Goal: Check status: Check status

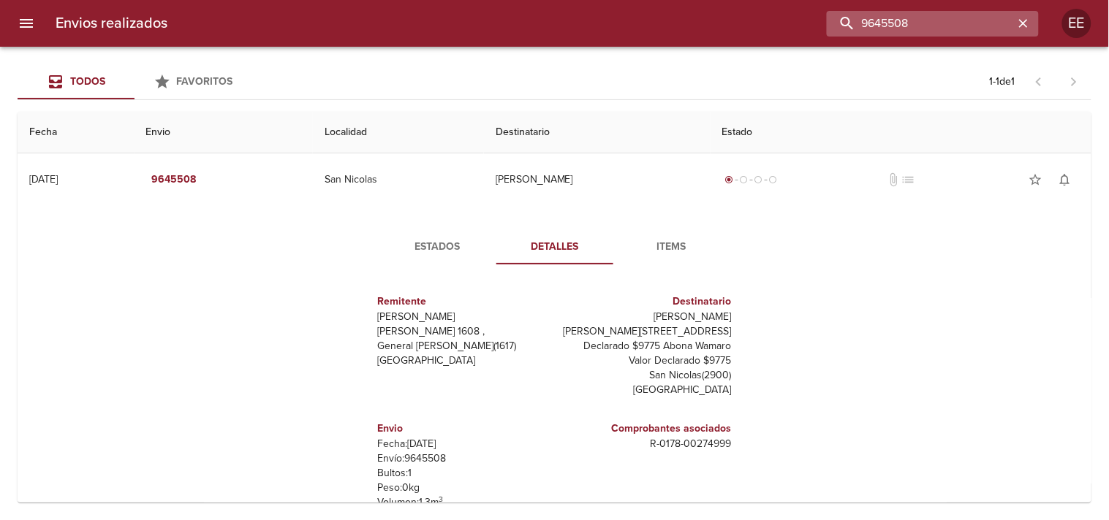
click at [956, 23] on input "9645508" at bounding box center [920, 24] width 187 height 26
paste input "[PERSON_NAME]"
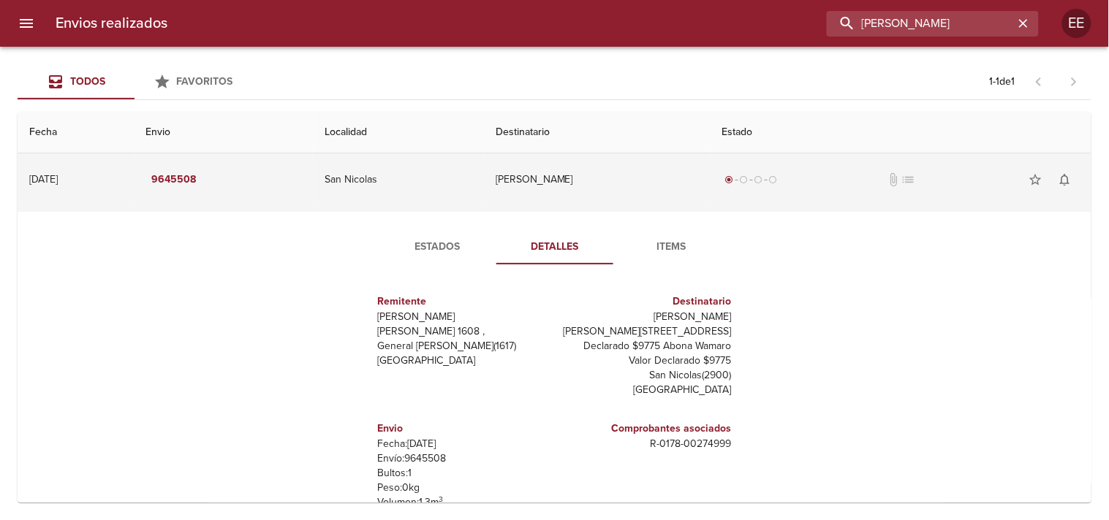
type input "[PERSON_NAME]"
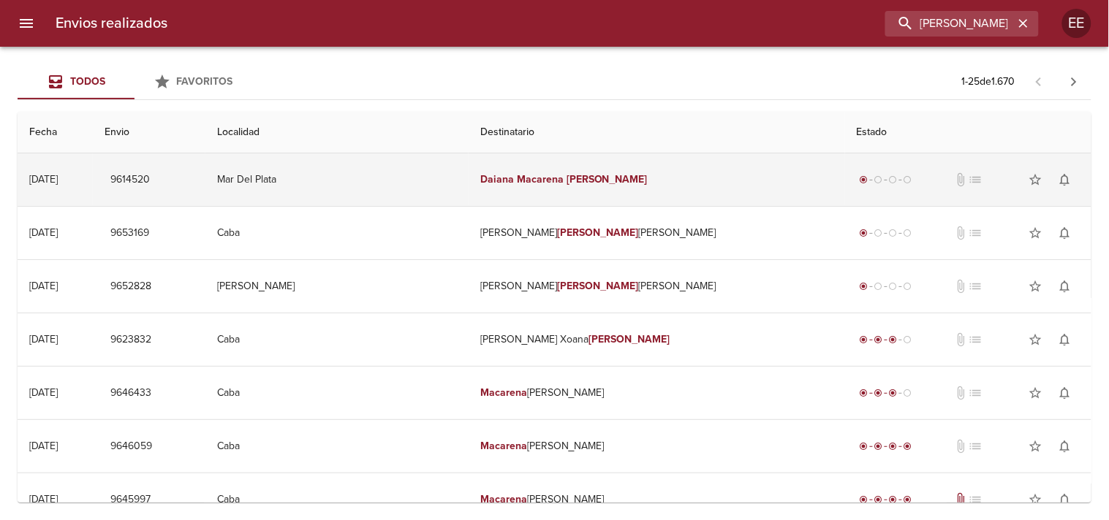
click at [516, 172] on td "[PERSON_NAME]" at bounding box center [657, 180] width 376 height 53
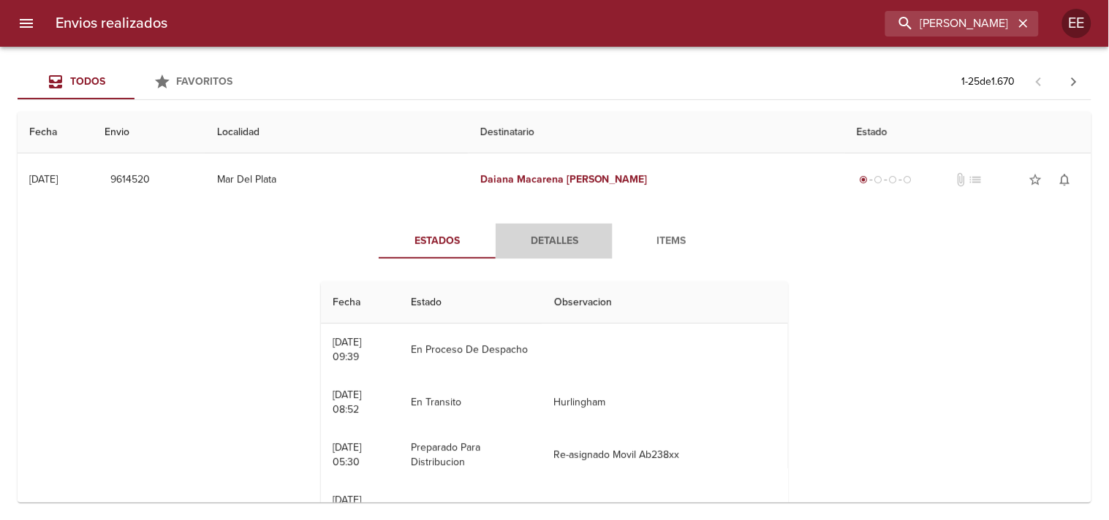
click at [534, 239] on span "Detalles" at bounding box center [553, 241] width 99 height 18
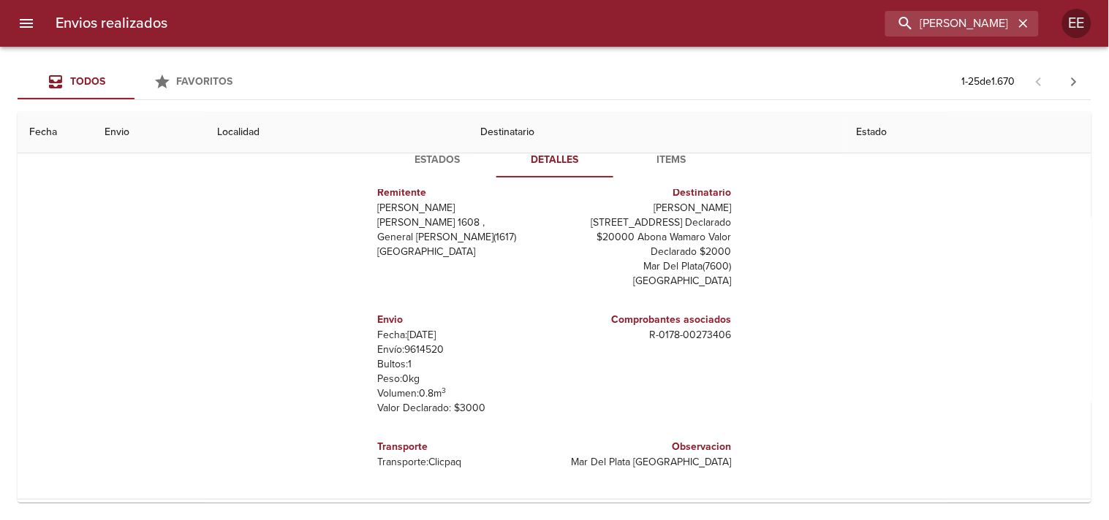
scroll to position [162, 0]
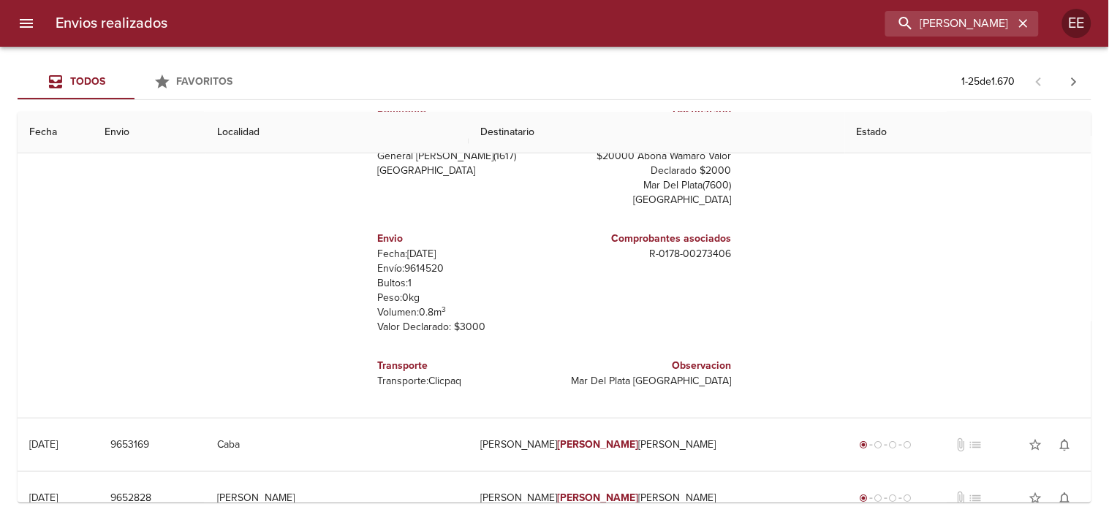
click at [415, 278] on p "Bultos: 1" at bounding box center [463, 283] width 171 height 15
click at [423, 269] on p "Envío: 9614520" at bounding box center [463, 269] width 171 height 15
copy p "9614520"
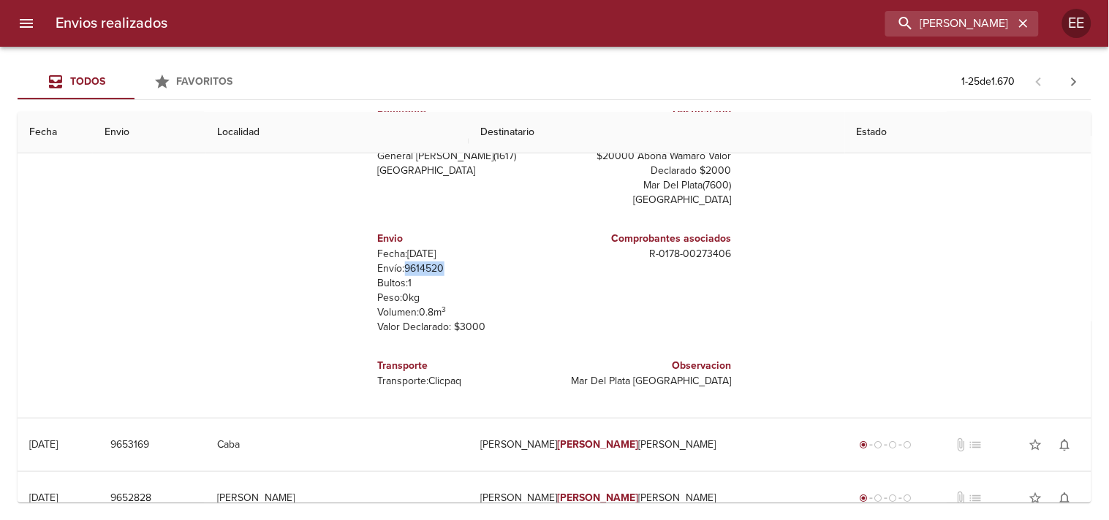
scroll to position [0, 0]
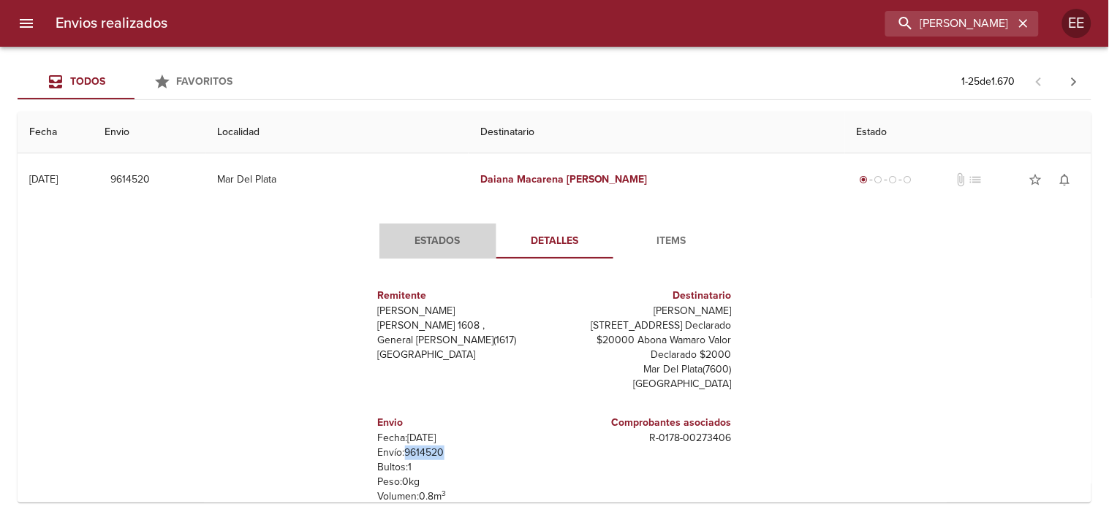
click at [434, 227] on button "Estados" at bounding box center [437, 241] width 117 height 35
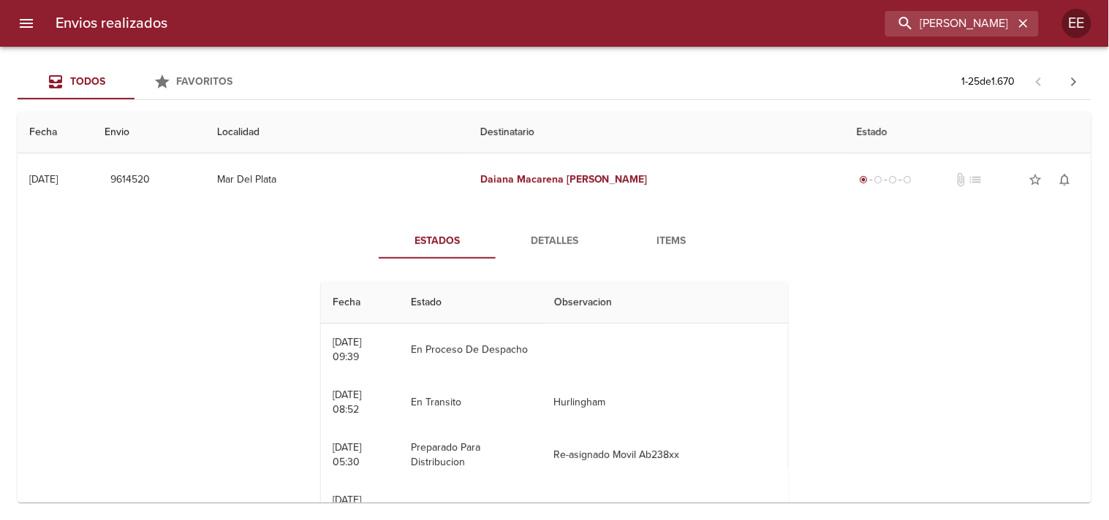
click at [537, 250] on span "Detalles" at bounding box center [553, 241] width 99 height 18
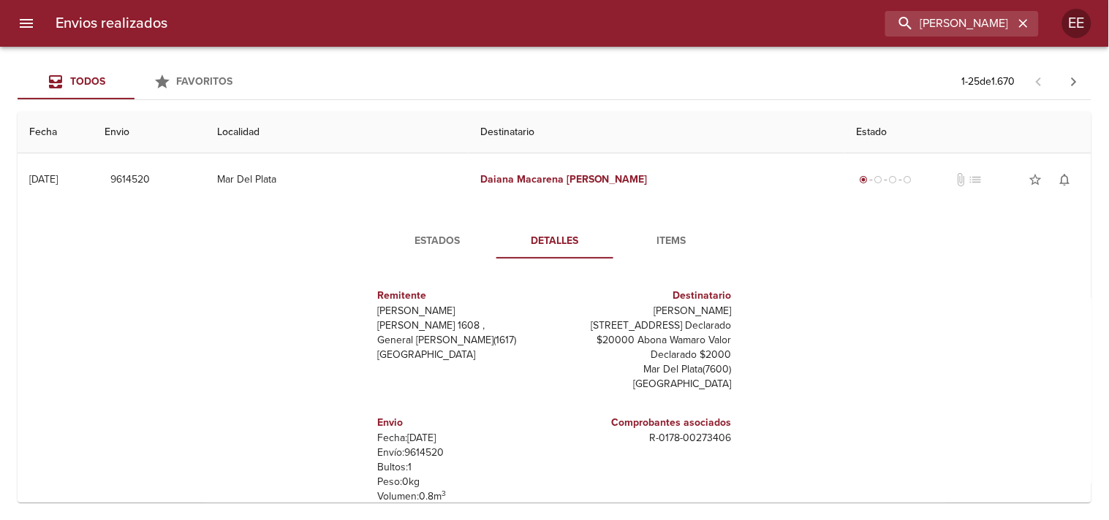
drag, startPoint x: 427, startPoint y: 216, endPoint x: 428, endPoint y: 224, distance: 8.8
click at [428, 224] on div "Estados Detalles Items Remitente [PERSON_NAME] [PERSON_NAME] 1608 , General [PE…" at bounding box center [554, 393] width 1050 height 374
click at [428, 224] on button "Estados" at bounding box center [437, 241] width 117 height 35
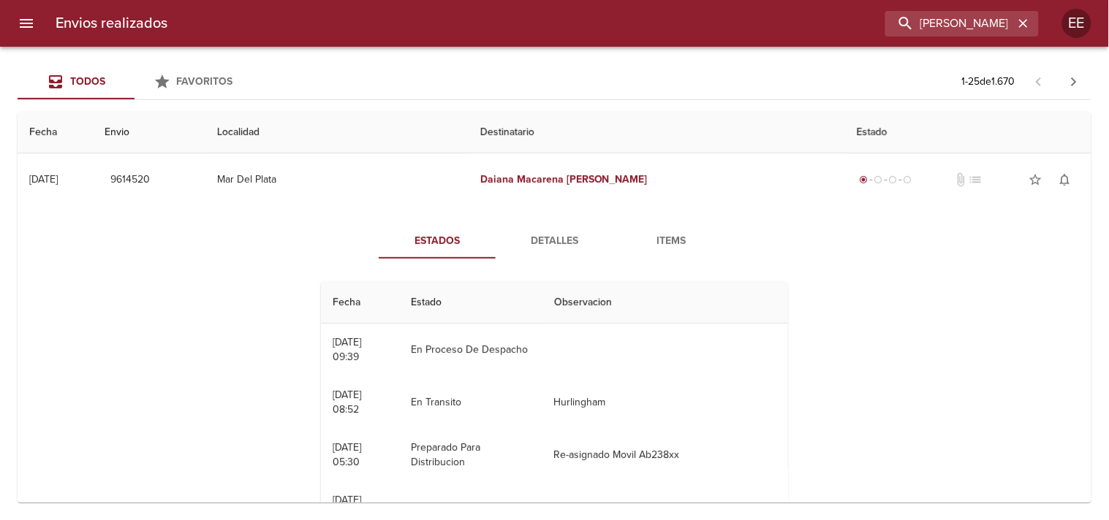
click at [541, 260] on div "Estados Detalles Items Fecha Estado Observacion 13/10 [DATE] 09:39 En Proceso D…" at bounding box center [555, 393] width 504 height 339
click at [546, 246] on span "Detalles" at bounding box center [553, 241] width 99 height 18
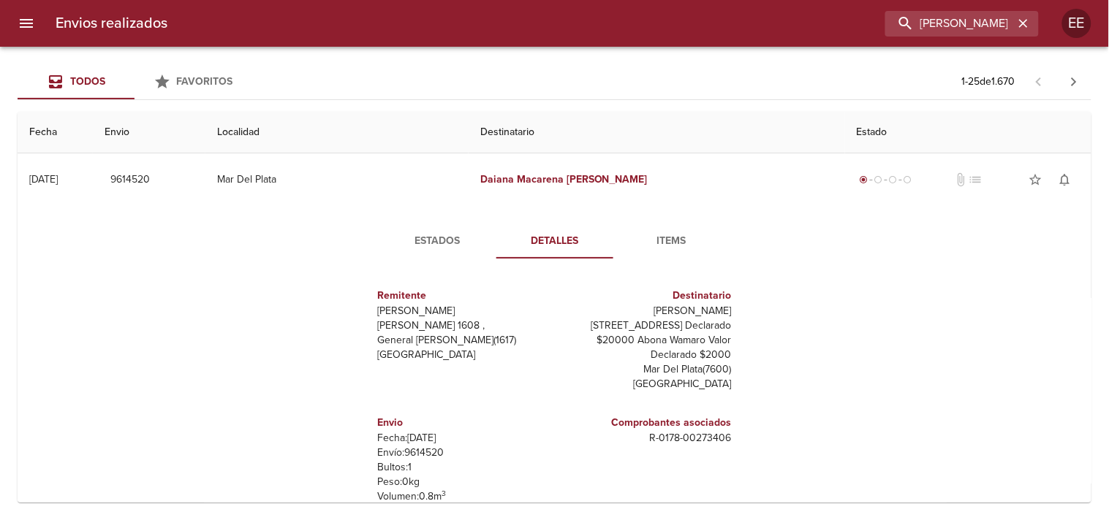
click at [423, 452] on p "Envío: 9614520" at bounding box center [463, 453] width 171 height 15
copy p "9614520"
drag, startPoint x: 609, startPoint y: 436, endPoint x: 618, endPoint y: 257, distance: 180.1
click at [727, 433] on div "Remitente Wamaro Tortuguitas [PERSON_NAME] 1608 , General [PERSON_NAME] ( 1617 …" at bounding box center [554, 416] width 403 height 292
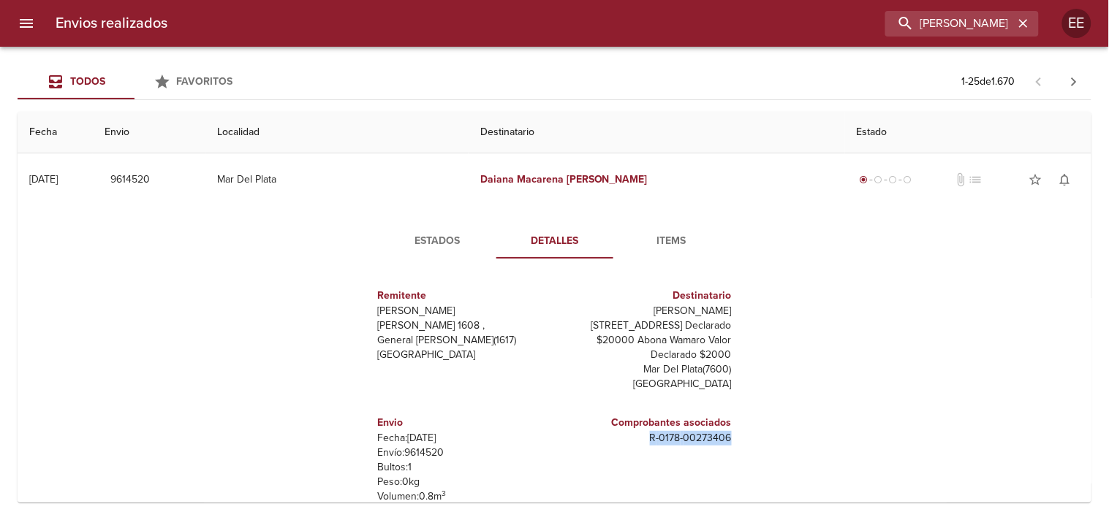
copy p "R - 0178 - 00273406"
drag, startPoint x: 599, startPoint y: 312, endPoint x: 402, endPoint y: 271, distance: 201.6
click at [719, 311] on p "[PERSON_NAME]" at bounding box center [646, 311] width 171 height 15
copy p "[PERSON_NAME]"
click at [666, 243] on span "Items" at bounding box center [671, 241] width 99 height 18
